Goal: Task Accomplishment & Management: Manage account settings

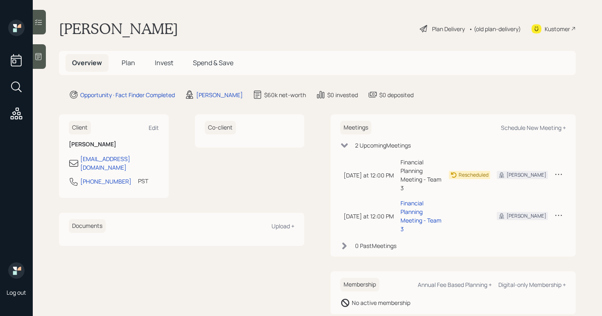
click at [432, 28] on div "Plan Delivery" at bounding box center [448, 29] width 33 height 9
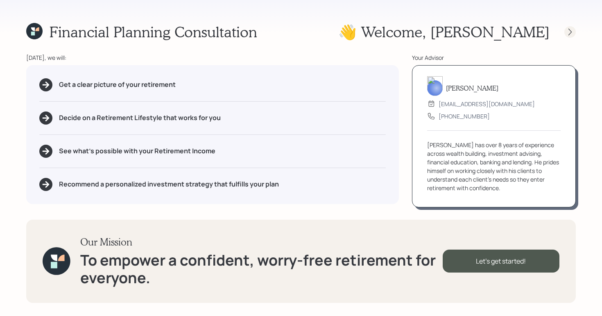
click at [566, 32] on icon at bounding box center [570, 32] width 8 height 8
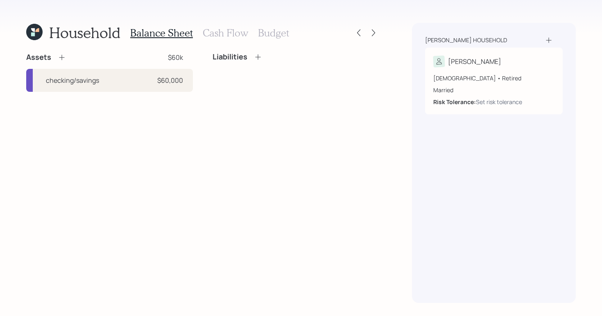
click at [223, 32] on h3 "Cash Flow" at bounding box center [225, 33] width 45 height 12
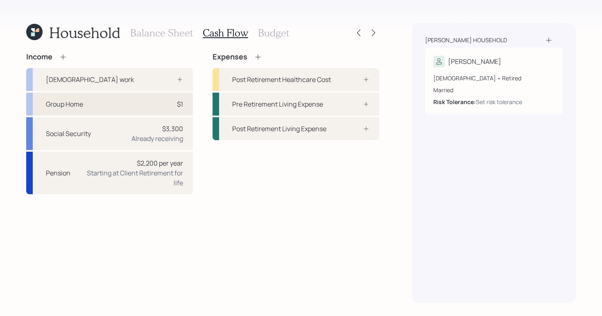
click at [114, 104] on div "Group Home $1" at bounding box center [109, 104] width 167 height 23
select select "self_employment"
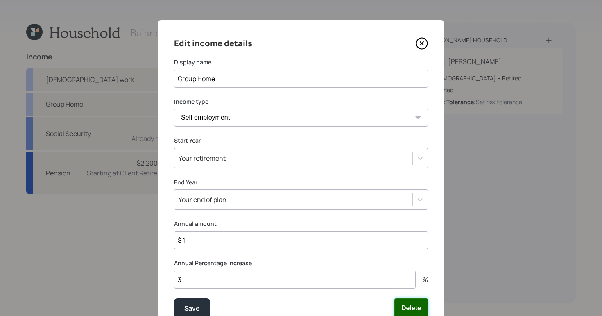
click at [407, 309] on button "Delete" at bounding box center [411, 308] width 34 height 20
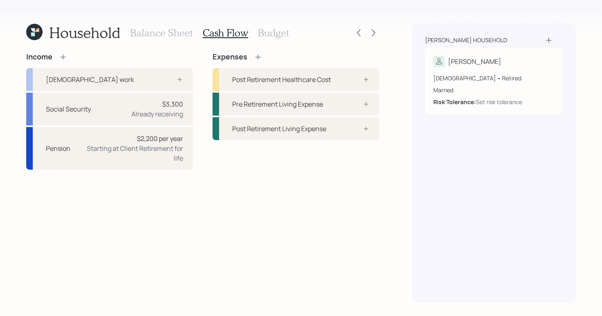
click at [185, 29] on h3 "Balance Sheet" at bounding box center [161, 33] width 63 height 12
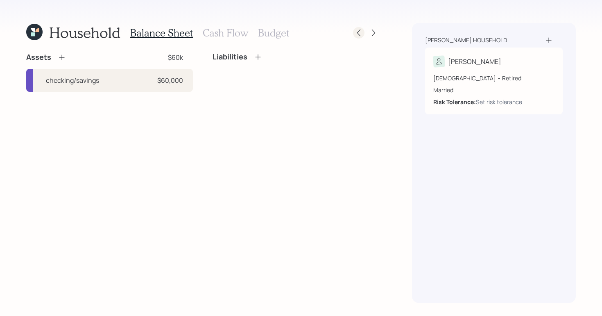
click at [358, 32] on icon at bounding box center [358, 33] width 8 height 8
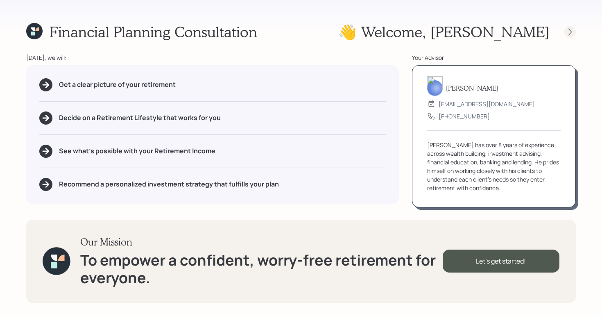
click at [571, 32] on icon at bounding box center [569, 31] width 3 height 7
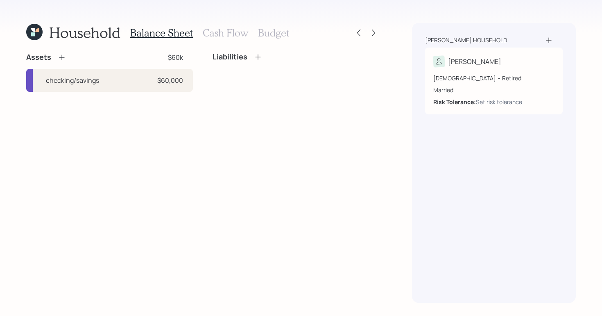
click at [239, 33] on h3 "Cash Flow" at bounding box center [225, 33] width 45 height 12
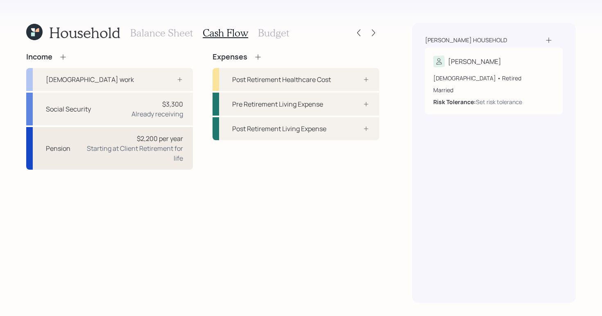
click at [117, 147] on div "Starting at Client Retirement for life" at bounding box center [130, 153] width 106 height 20
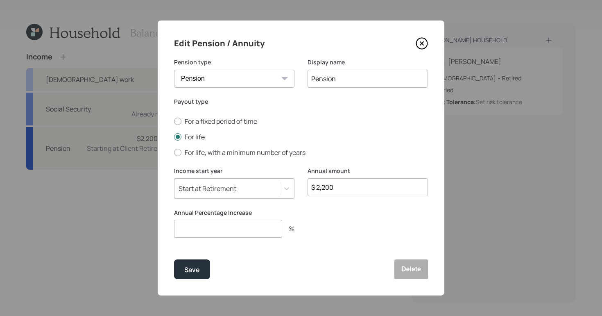
click at [426, 44] on icon at bounding box center [421, 43] width 12 height 12
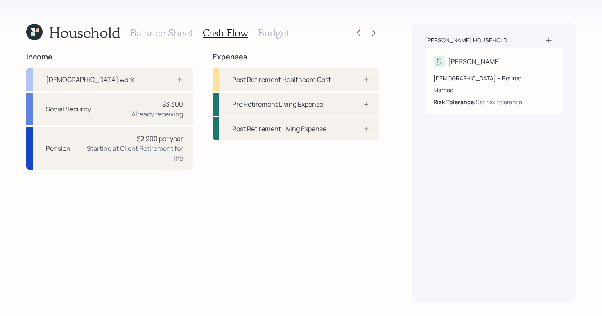
click at [273, 36] on h3 "Budget" at bounding box center [273, 33] width 31 height 12
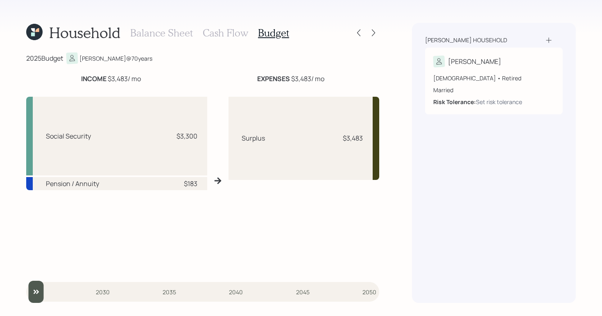
click at [216, 34] on h3 "Cash Flow" at bounding box center [225, 33] width 45 height 12
